Goal: Information Seeking & Learning: Find specific fact

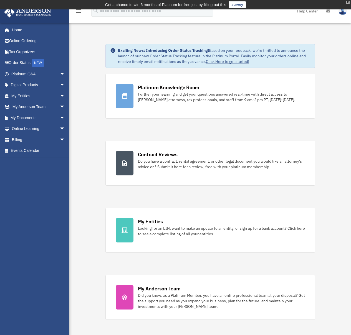
click at [347, 2] on div "X" at bounding box center [348, 2] width 4 height 3
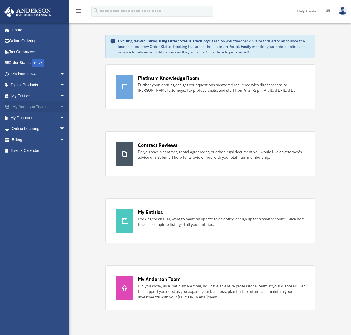
click at [60, 107] on span "arrow_drop_down" at bounding box center [65, 107] width 11 height 11
click at [53, 116] on link "My Anderson Team" at bounding box center [41, 117] width 66 height 11
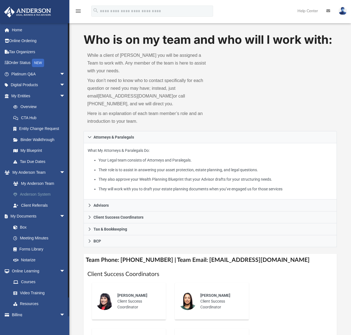
click at [44, 191] on link "Anderson System" at bounding box center [41, 194] width 66 height 11
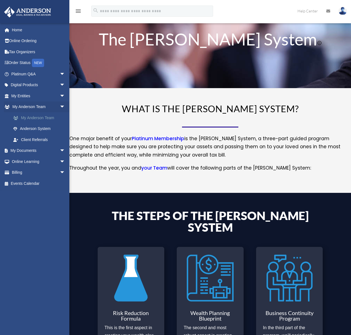
click at [45, 120] on link "My Anderson Team" at bounding box center [41, 117] width 66 height 11
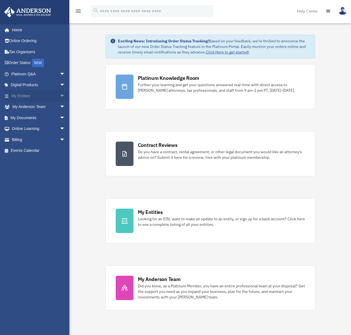
click at [31, 98] on link "My Entities arrow_drop_down" at bounding box center [39, 95] width 70 height 11
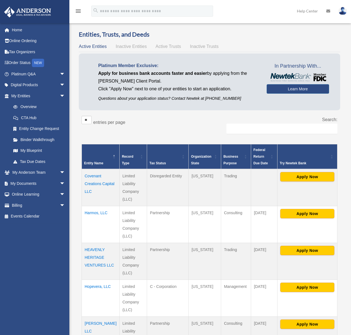
click at [93, 210] on td "Harmos, LLC" at bounding box center [101, 224] width 38 height 37
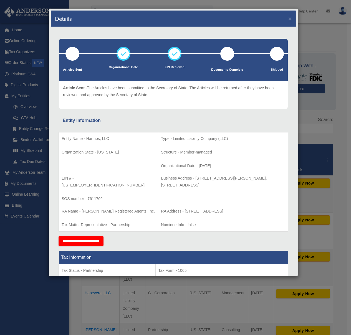
drag, startPoint x: 275, startPoint y: 179, endPoint x: 185, endPoint y: 178, distance: 90.7
click at [185, 178] on p "Business Address - [STREET_ADDRESS][PERSON_NAME]. [STREET_ADDRESS]" at bounding box center [223, 182] width 124 height 14
copy p "[STREET_ADDRESS][PERSON_NAME]. [STREET_ADDRESS]"
click at [288, 21] on button "×" at bounding box center [290, 19] width 4 height 6
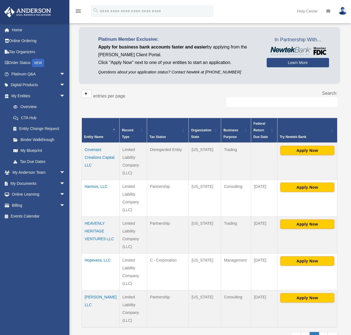
scroll to position [49, 0]
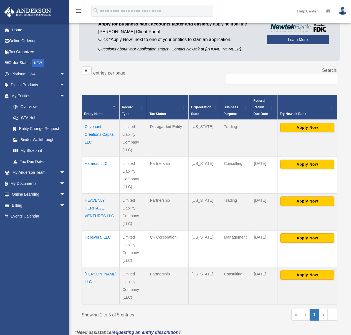
click at [97, 272] on td "[PERSON_NAME] LLC" at bounding box center [101, 286] width 38 height 37
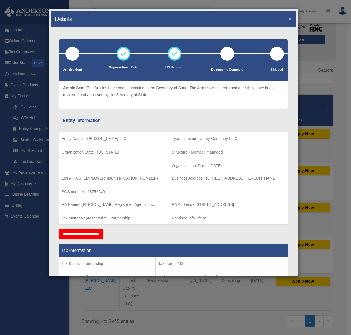
click at [288, 18] on button "×" at bounding box center [290, 19] width 4 height 6
